Goal: Download file/media: Download file/media

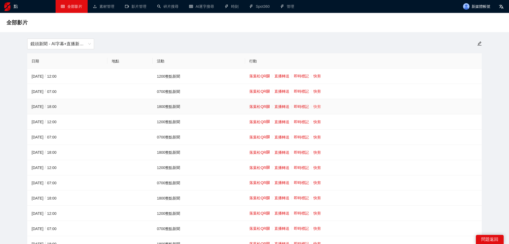
click at [315, 105] on font "快剪" at bounding box center [317, 106] width 7 height 4
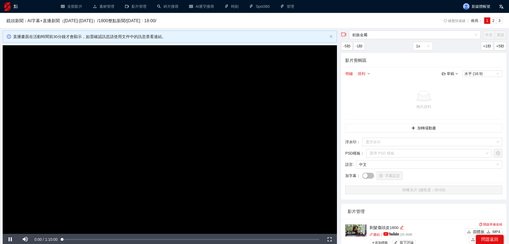
click at [178, 128] on video "Video Player" at bounding box center [170, 139] width 334 height 188
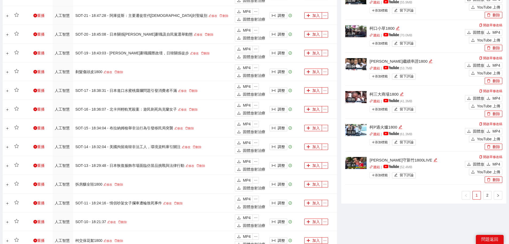
scroll to position [374, 0]
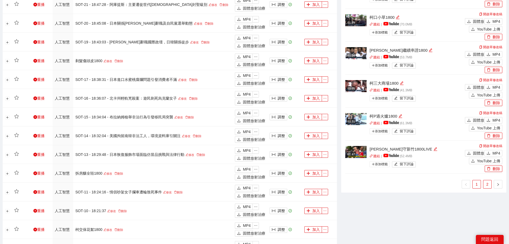
click at [485, 183] on link "2" at bounding box center [488, 184] width 8 height 8
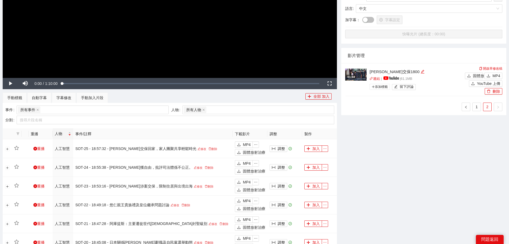
scroll to position [75, 0]
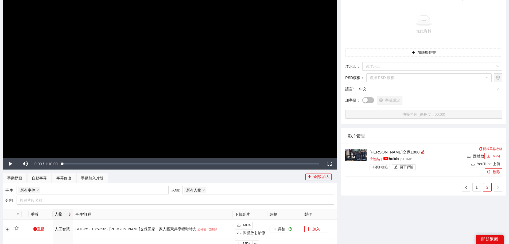
click at [496, 154] on font "MP4" at bounding box center [497, 156] width 8 height 4
click at [480, 184] on link "1" at bounding box center [477, 187] width 8 height 8
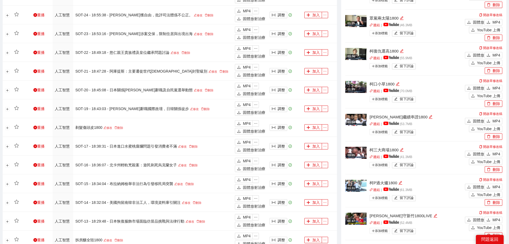
scroll to position [298, 0]
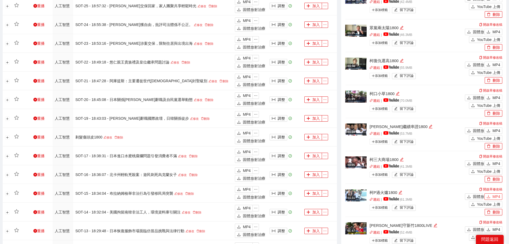
click at [495, 195] on font "MP4" at bounding box center [497, 196] width 8 height 4
click at [495, 161] on font "MP4" at bounding box center [497, 163] width 8 height 4
click at [493, 131] on font "MP4" at bounding box center [497, 130] width 8 height 4
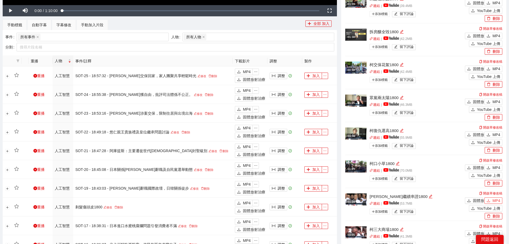
scroll to position [218, 0]
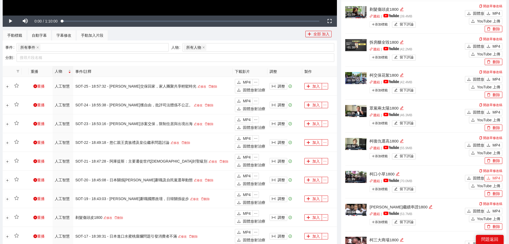
click at [493, 177] on font "MP4" at bounding box center [497, 178] width 8 height 4
click at [497, 145] on font "MP4" at bounding box center [497, 145] width 8 height 4
click at [496, 111] on font "MP4" at bounding box center [497, 112] width 8 height 4
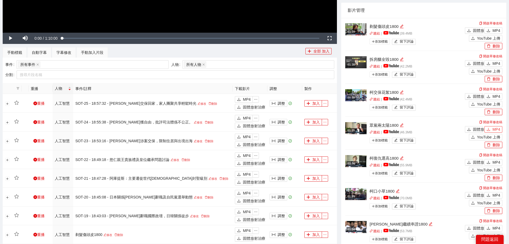
scroll to position [191, 0]
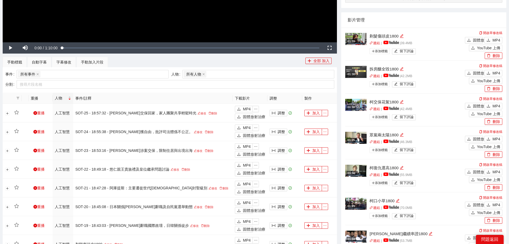
click at [468, 15] on div "影片管理" at bounding box center [424, 19] width 152 height 15
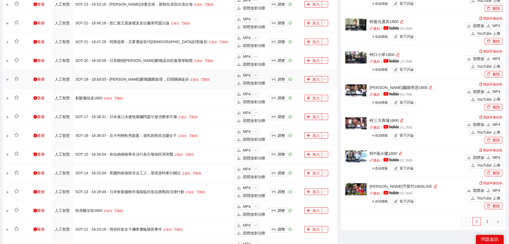
scroll to position [378, 0]
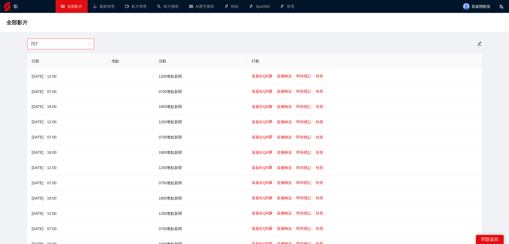
click at [75, 40] on span "707" at bounding box center [60, 44] width 60 height 10
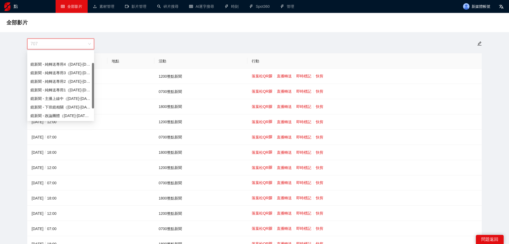
scroll to position [17, 0]
click at [68, 105] on font "鏡頭新聞 - 直播新聞（[DATE]-[DATE]）" at bounding box center [62, 107] width 65 height 4
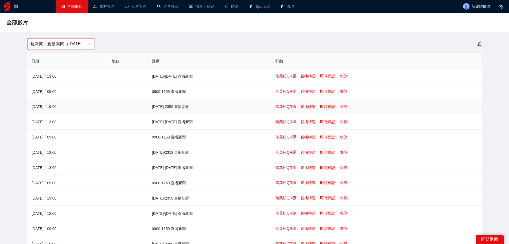
click at [340, 105] on font "快剪" at bounding box center [343, 106] width 7 height 4
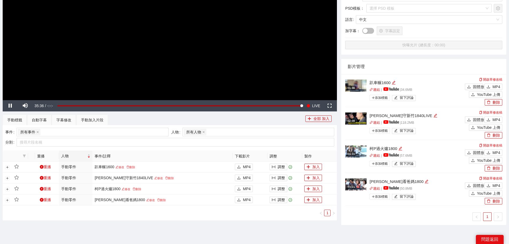
scroll to position [134, 0]
click at [496, 150] on font "MP4" at bounding box center [497, 152] width 8 height 4
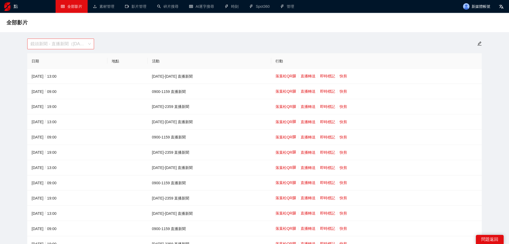
click at [70, 45] on font "鏡頭新聞 - 直播新聞（[DATE]-[DATE]）" at bounding box center [67, 43] width 75 height 5
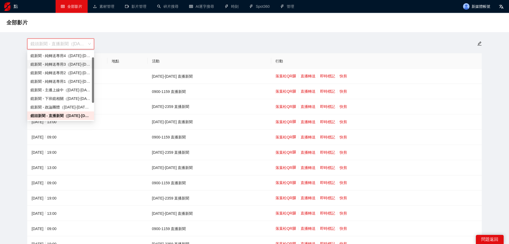
click at [185, 41] on div "鏡頭新聞 - 直播新聞（[DATE]-[DATE]）" at bounding box center [254, 43] width 461 height 11
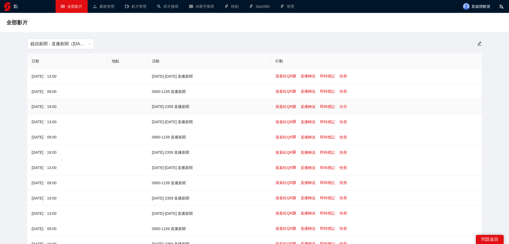
click at [340, 107] on font "快剪" at bounding box center [343, 106] width 7 height 4
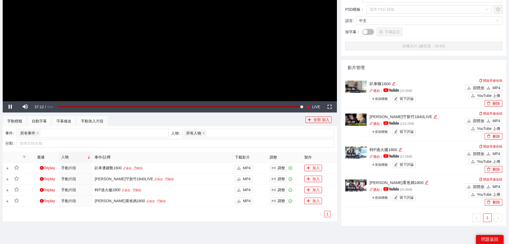
scroll to position [134, 0]
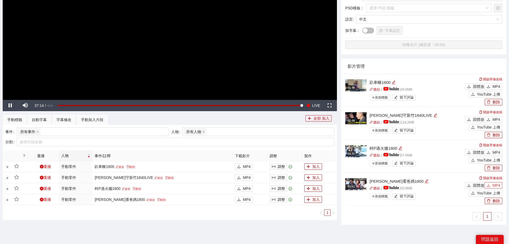
click at [491, 186] on icon "下載" at bounding box center [489, 185] width 4 height 4
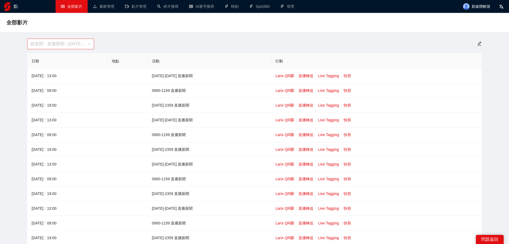
click at [80, 43] on span "鏡新聞 - 直播新聞（[DATE]-[DATE]）" at bounding box center [60, 44] width 60 height 10
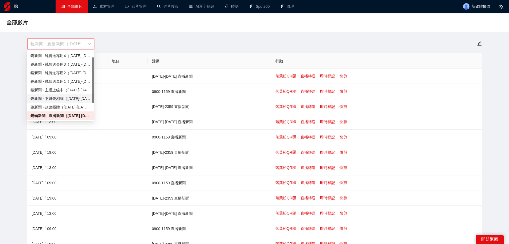
scroll to position [34, 0]
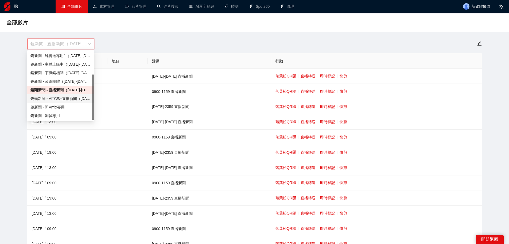
click at [66, 99] on font "鏡頭新聞 - AI字幕+直播新聞（[DATE]-[DATE]）" at bounding box center [69, 98] width 79 height 4
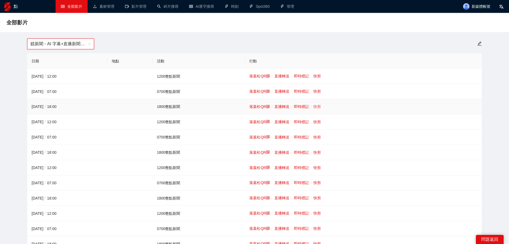
click at [314, 107] on font "快剪" at bounding box center [317, 106] width 7 height 4
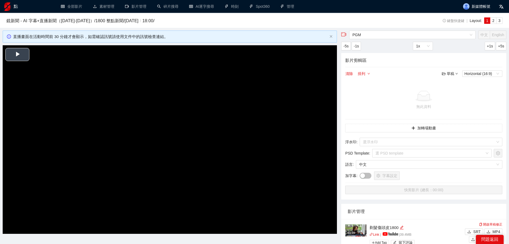
click at [179, 108] on video "Video Player" at bounding box center [170, 139] width 334 height 188
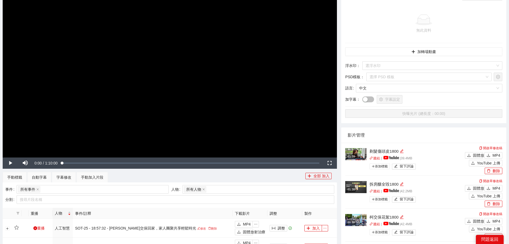
scroll to position [134, 0]
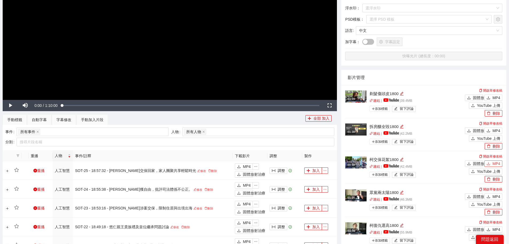
click at [494, 163] on font "MP4" at bounding box center [497, 163] width 8 height 4
click at [492, 129] on button "MP4" at bounding box center [494, 130] width 18 height 6
